Goal: Task Accomplishment & Management: Use online tool/utility

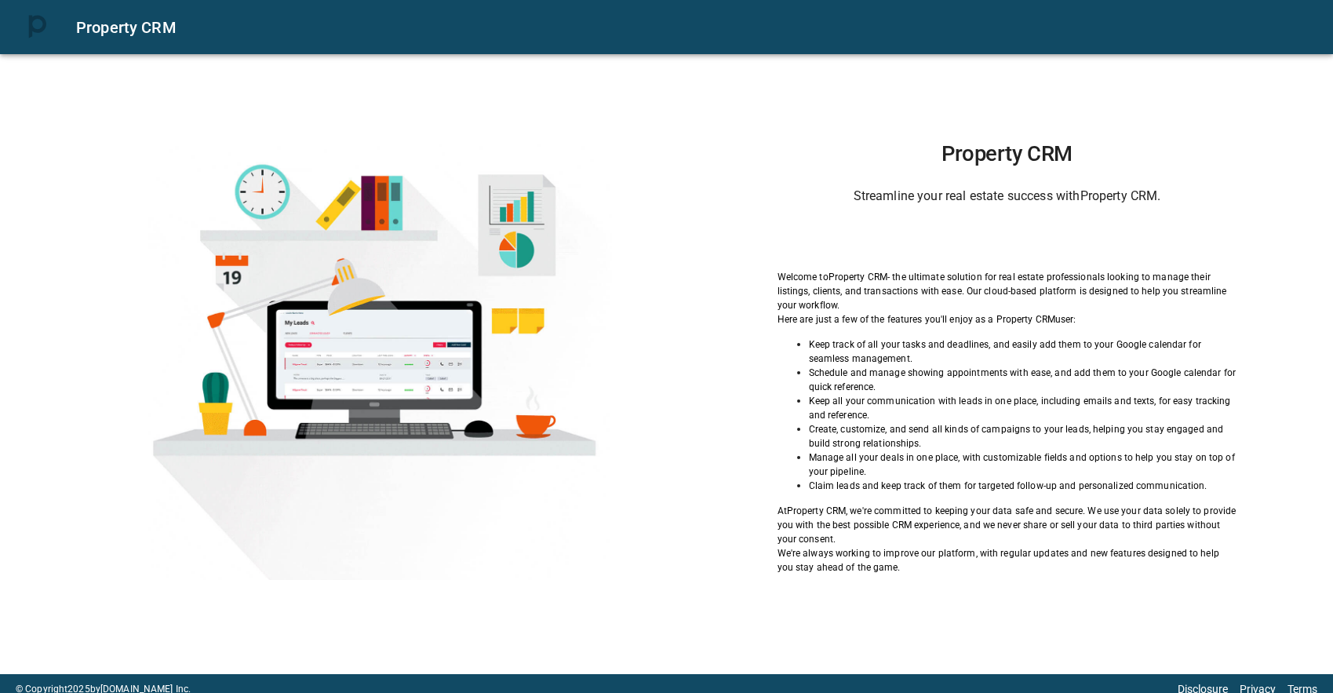
click at [956, 222] on div "Sign in with Google. Opens in new tab" at bounding box center [1007, 238] width 144 height 35
click at [963, 244] on div "Sign in with Google. Opens in new tab" at bounding box center [1007, 238] width 144 height 35
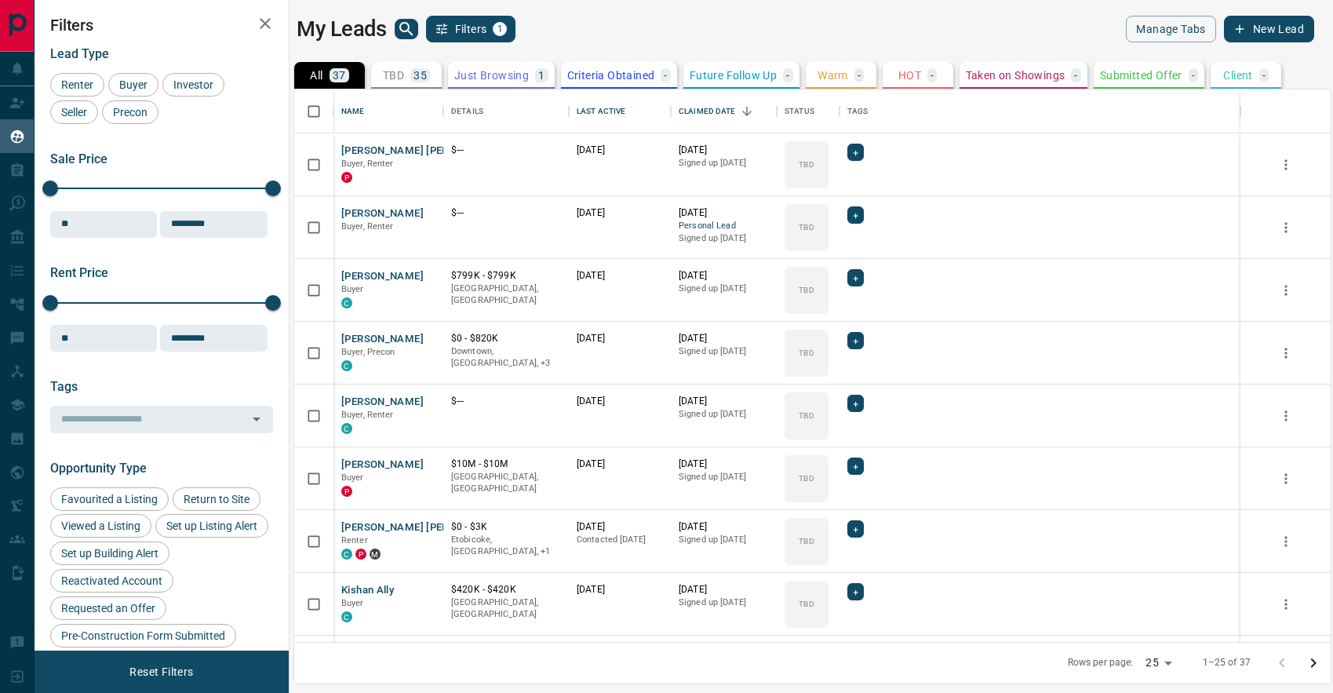
scroll to position [552, 1036]
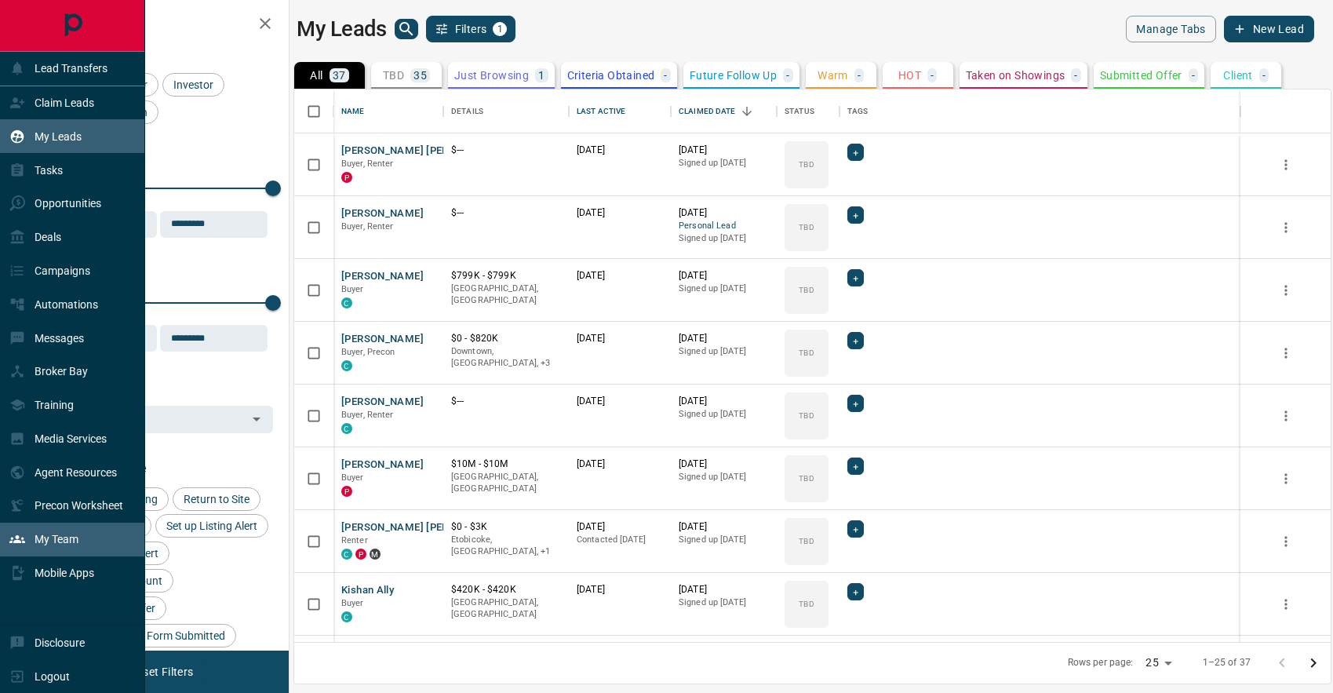
click at [63, 534] on p "My Team" at bounding box center [57, 539] width 44 height 13
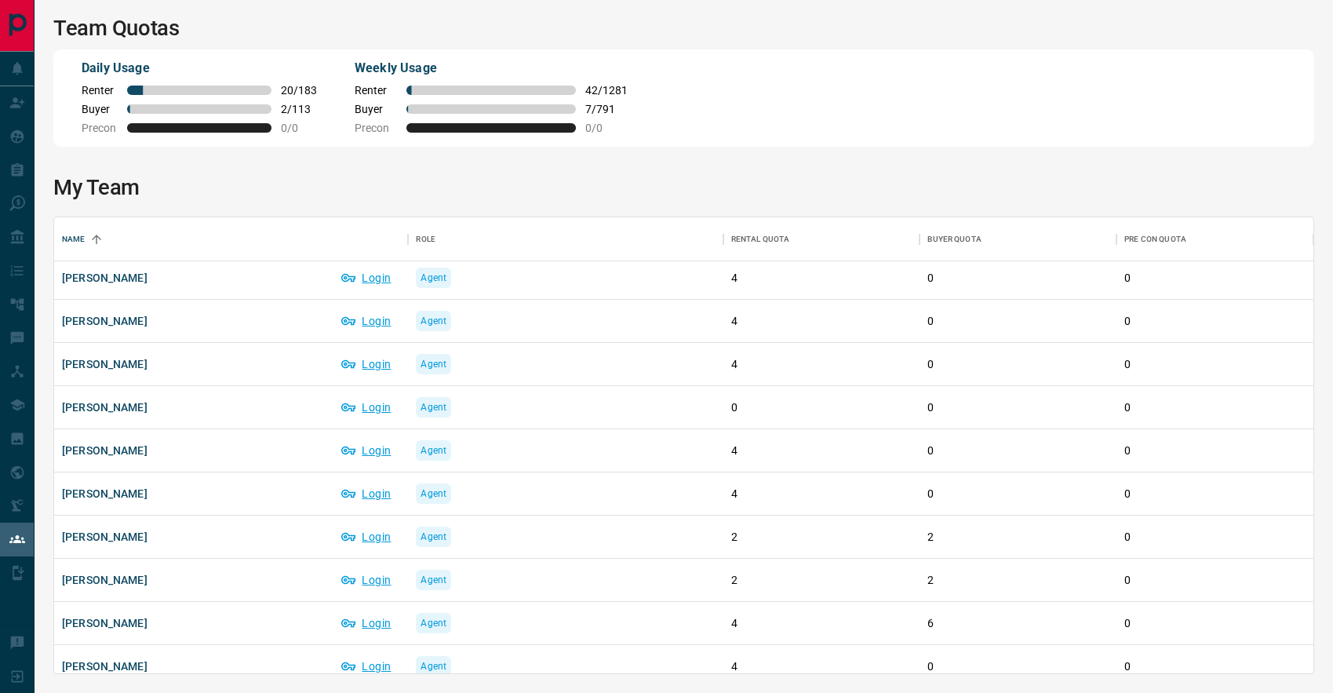
scroll to position [1473, 0]
click at [377, 579] on button "Login" at bounding box center [366, 578] width 67 height 25
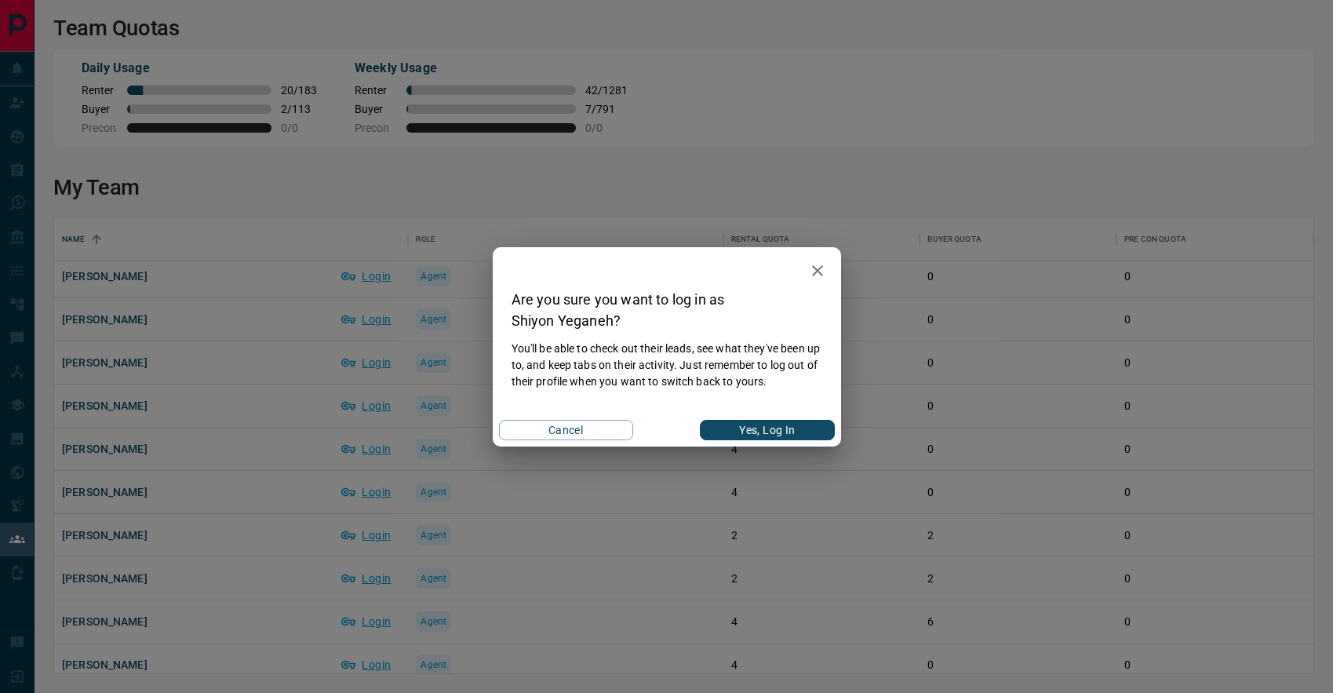
click at [229, 504] on div "Are you sure you want to log in as [PERSON_NAME] ? You'll be able to check out …" at bounding box center [666, 346] width 1333 height 693
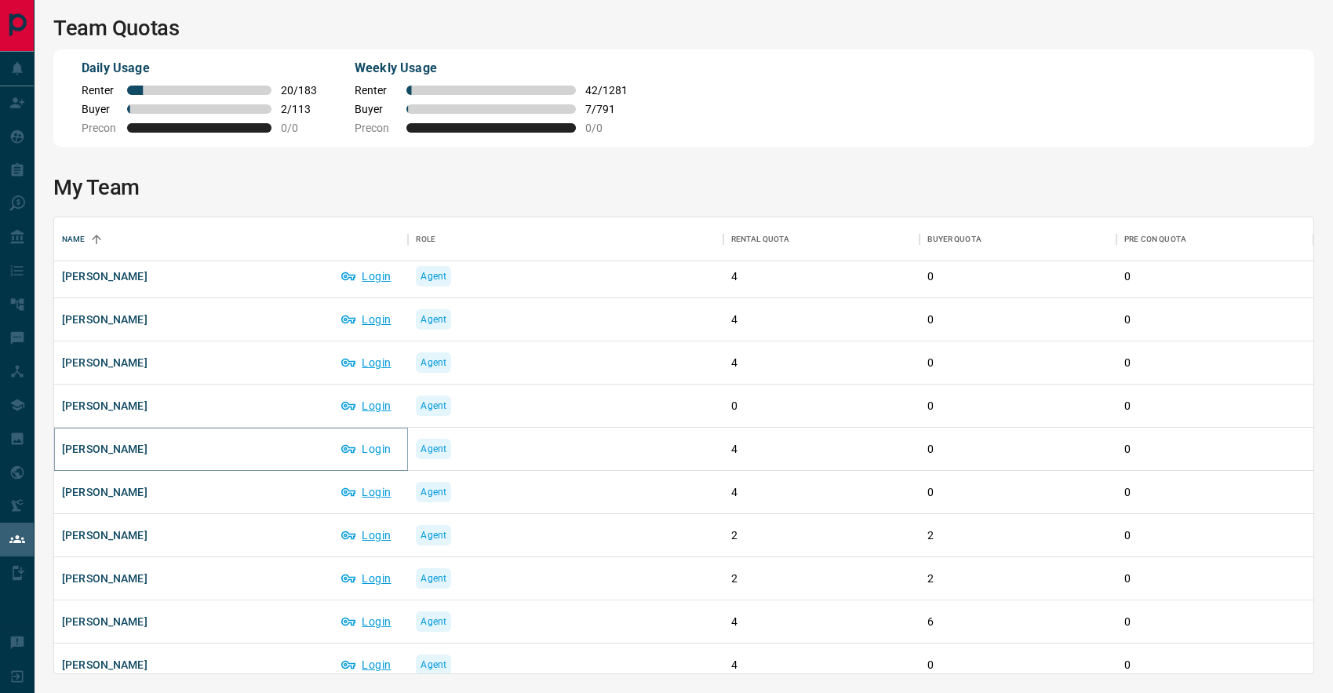
click at [376, 450] on button "Login" at bounding box center [366, 448] width 67 height 25
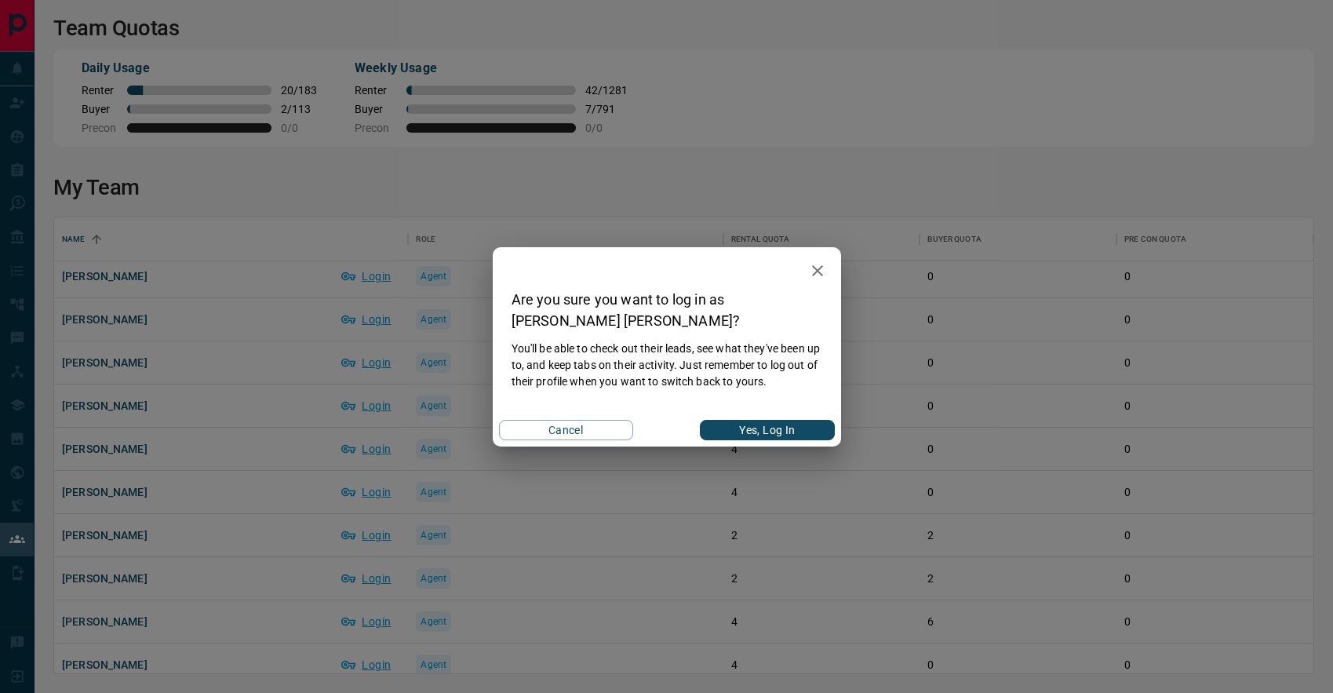
click at [767, 428] on button "Yes, Log In" at bounding box center [767, 430] width 134 height 20
